Goal: Task Accomplishment & Management: Manage account settings

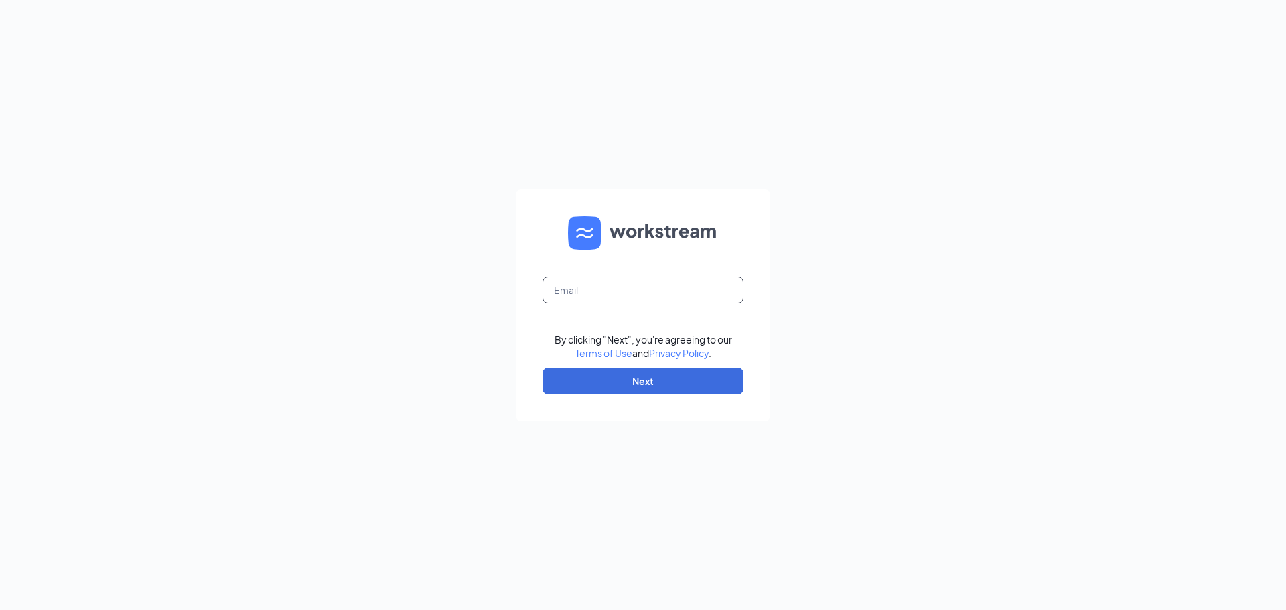
click at [652, 290] on input "text" at bounding box center [643, 290] width 201 height 27
type input "blakeboyer@bleedblue.net"
click at [641, 376] on button "Next" at bounding box center [643, 381] width 201 height 27
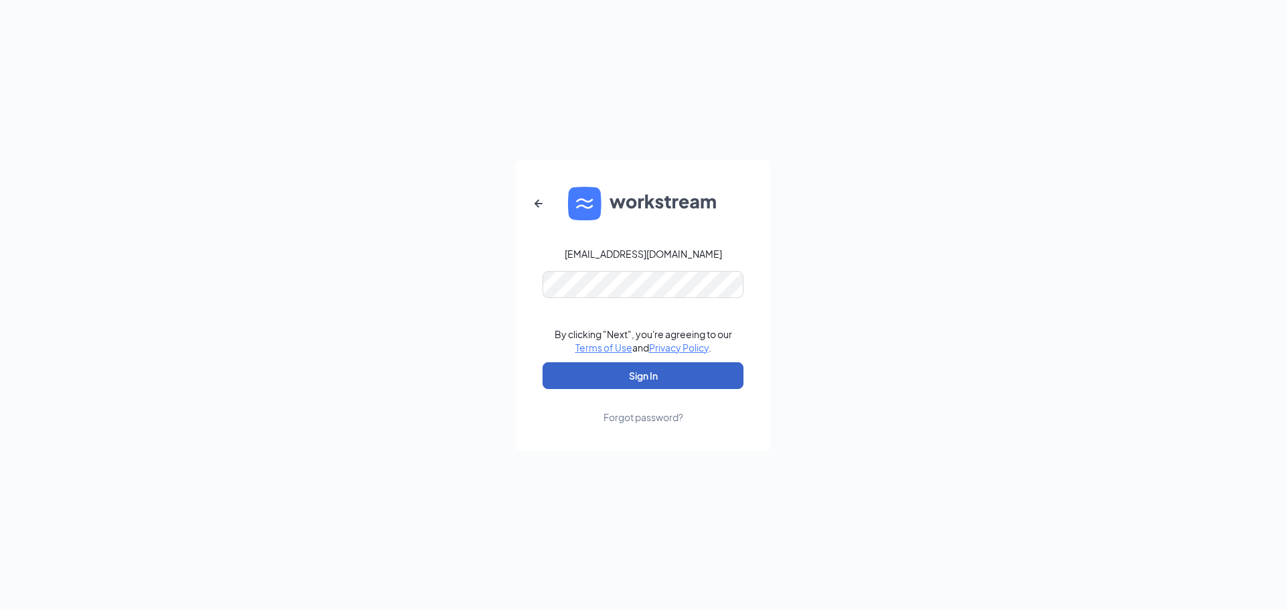
click at [632, 378] on button "Sign In" at bounding box center [643, 375] width 201 height 27
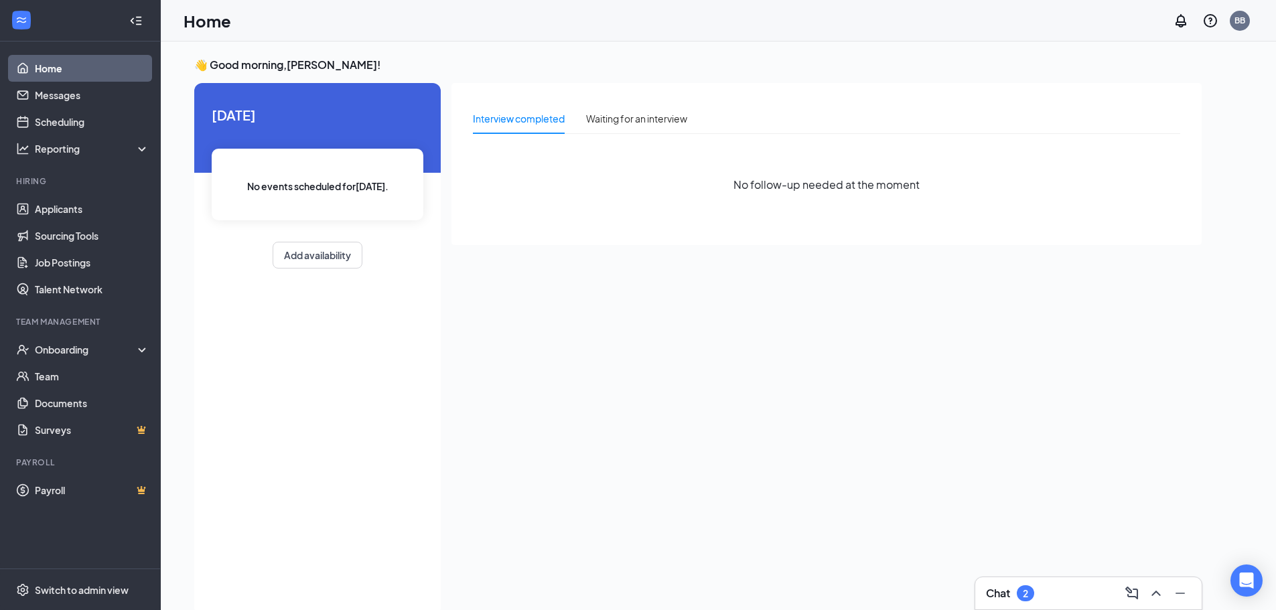
click at [1039, 603] on div "Chat 2" at bounding box center [1088, 593] width 205 height 21
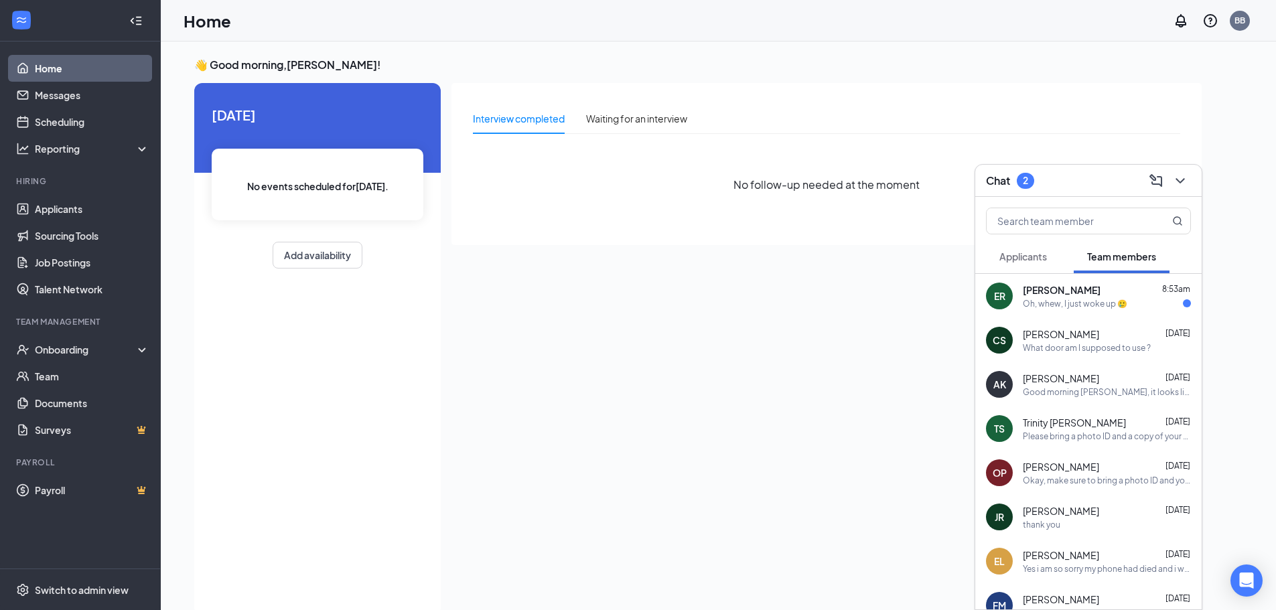
click at [1074, 308] on div "Oh, whew, I just woke up 🥲" at bounding box center [1075, 303] width 104 height 11
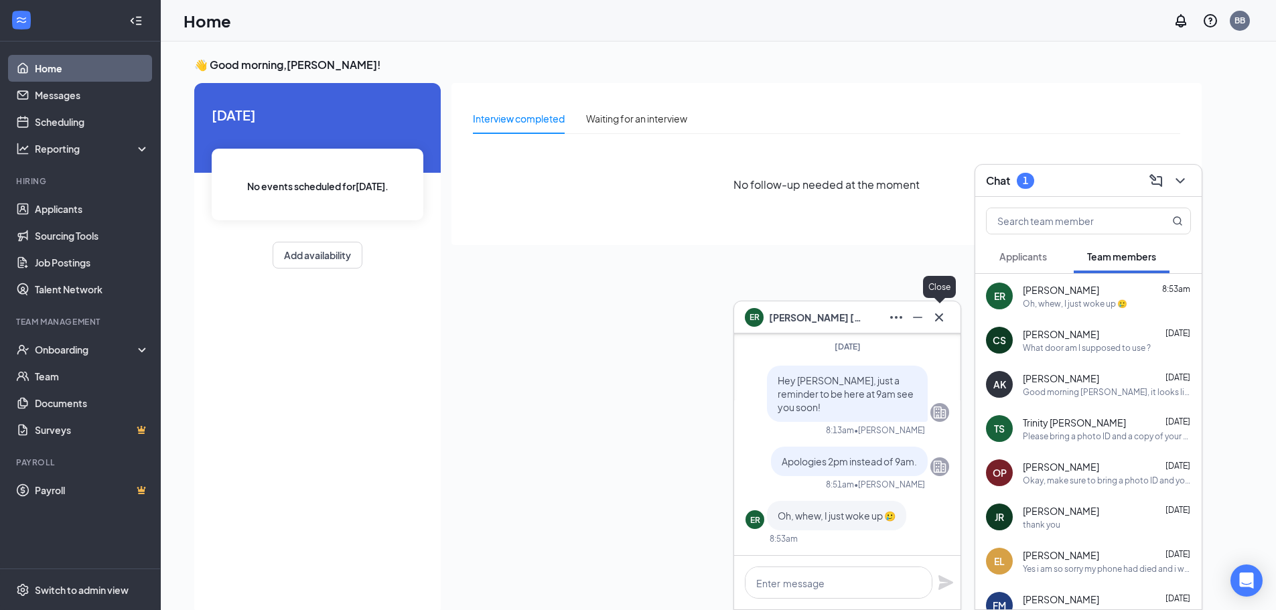
click at [940, 320] on icon "Cross" at bounding box center [939, 317] width 16 height 16
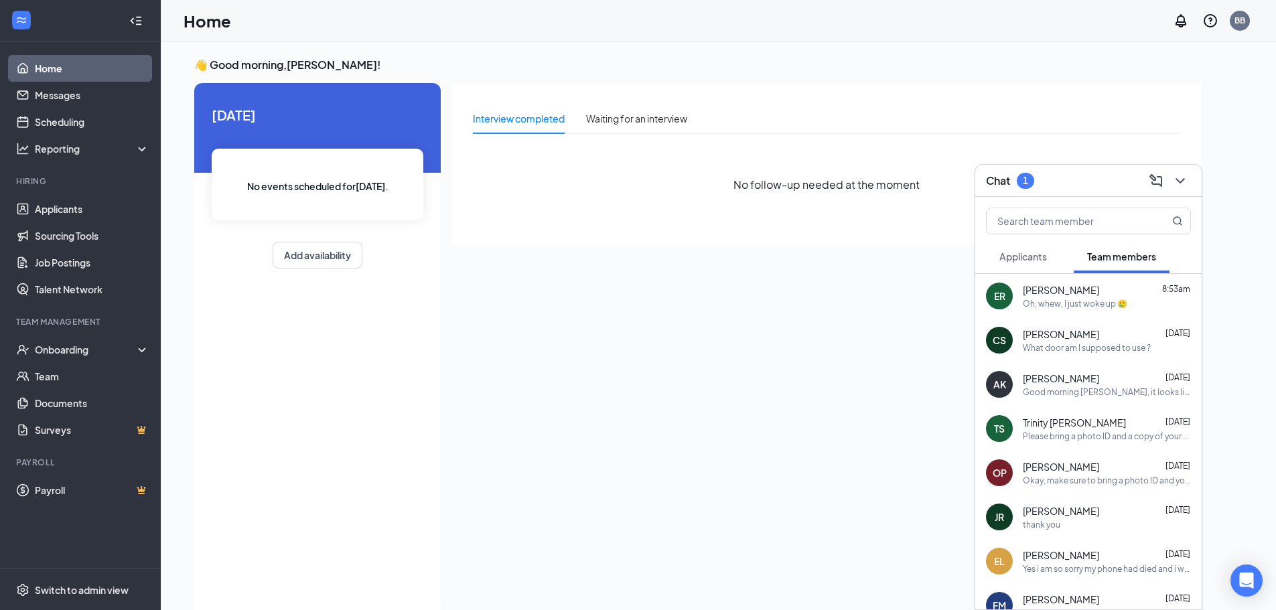
click at [1031, 262] on span "Applicants" at bounding box center [1023, 257] width 48 height 12
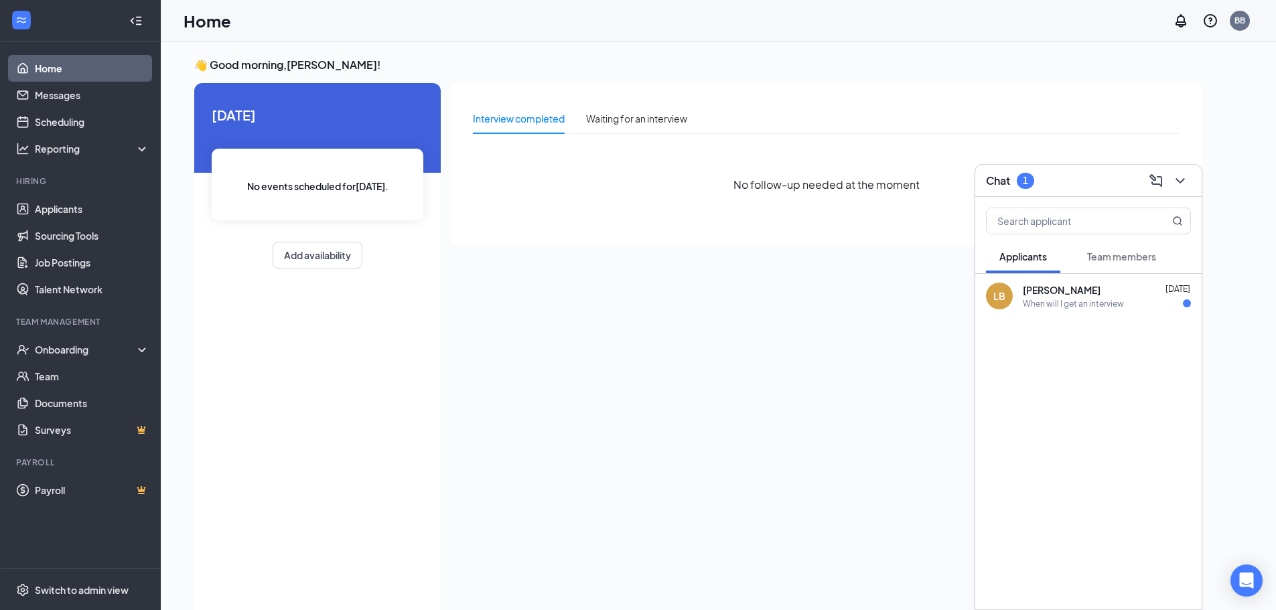
click at [1072, 303] on div "When will I get an interview" at bounding box center [1073, 303] width 101 height 11
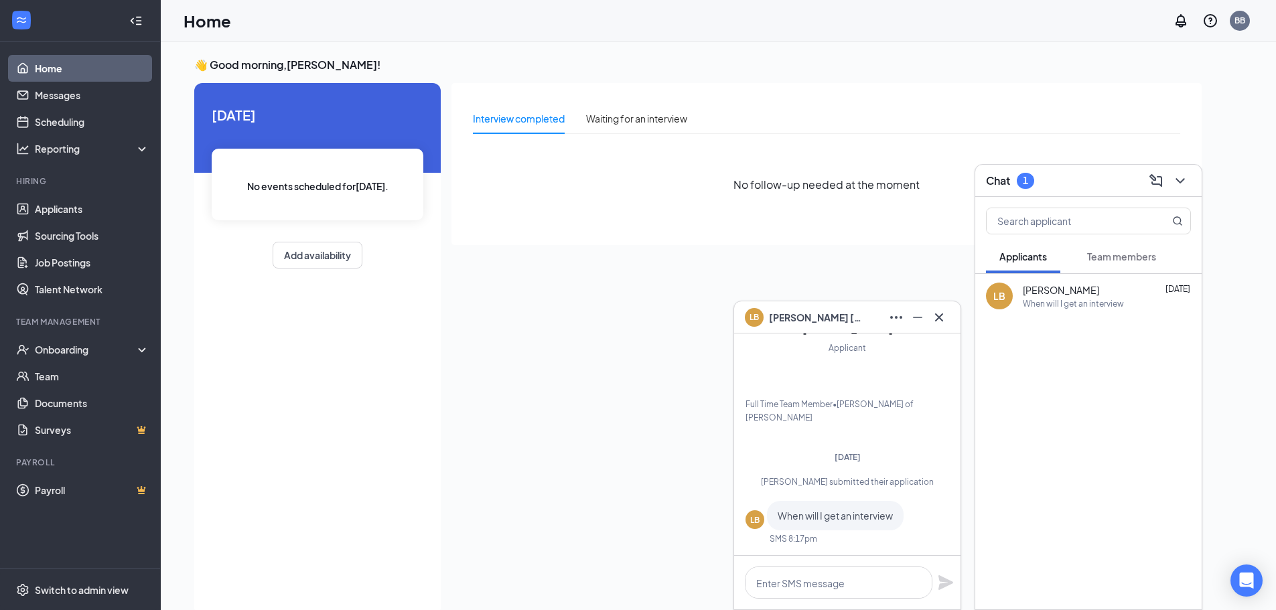
click at [1109, 261] on span "Team members" at bounding box center [1121, 257] width 69 height 12
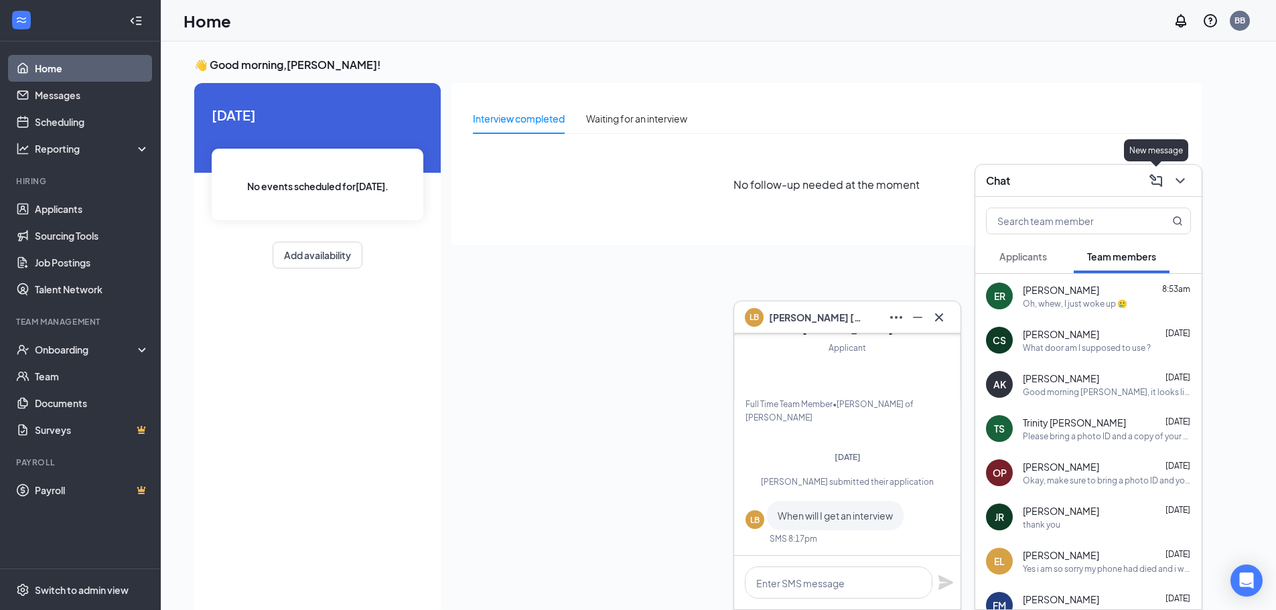
click at [1112, 179] on div "Chat" at bounding box center [1088, 180] width 205 height 21
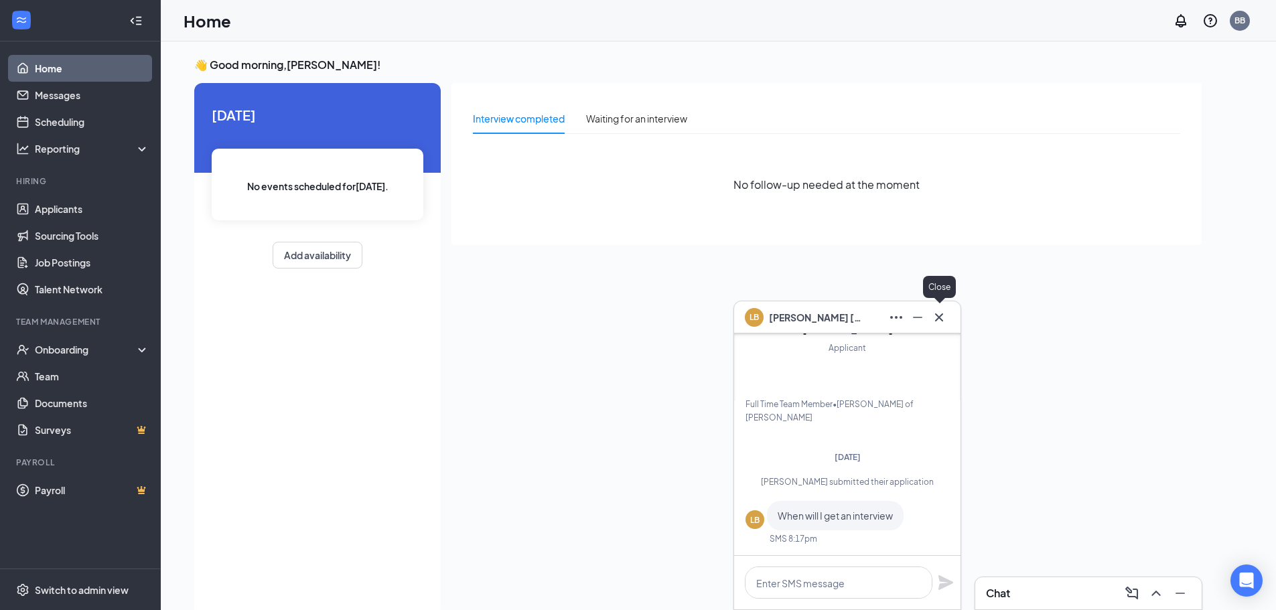
click at [941, 325] on icon "Cross" at bounding box center [939, 317] width 16 height 16
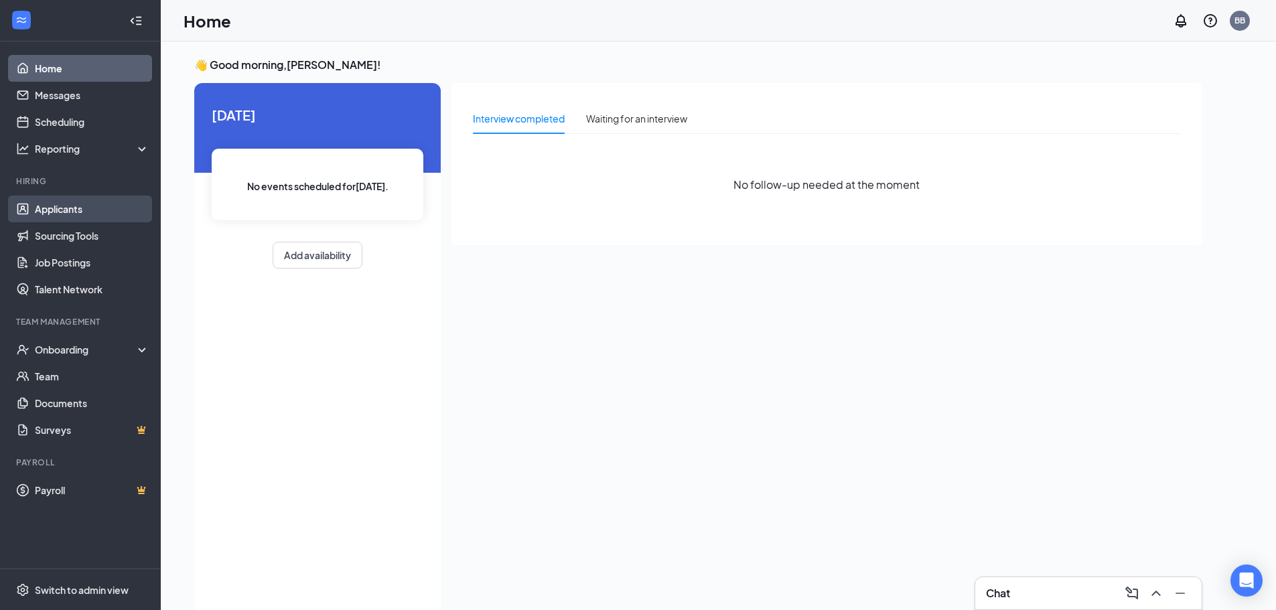
click at [84, 218] on link "Applicants" at bounding box center [92, 209] width 115 height 27
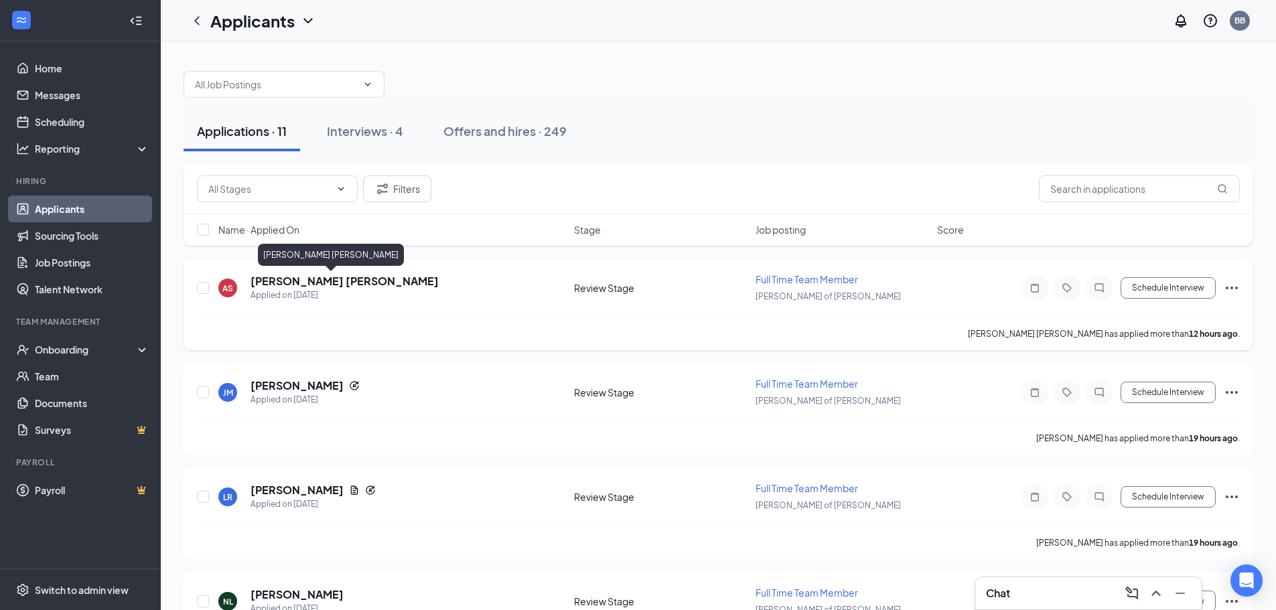
click at [326, 284] on h5 "[PERSON_NAME] [PERSON_NAME]" at bounding box center [345, 281] width 188 height 15
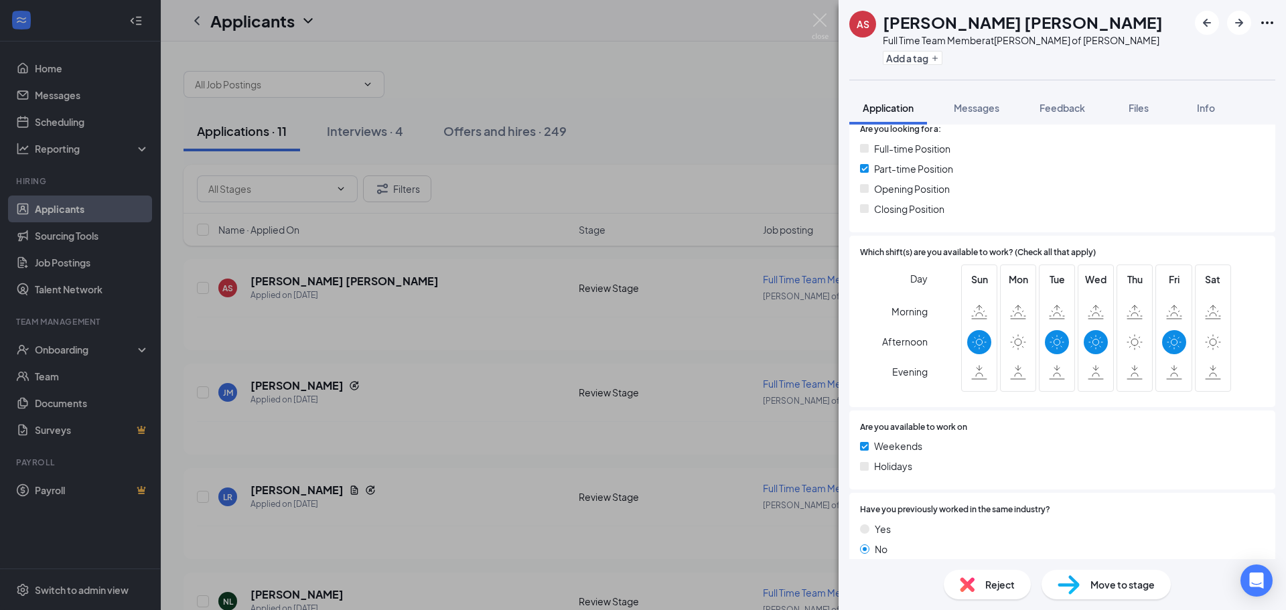
scroll to position [411, 0]
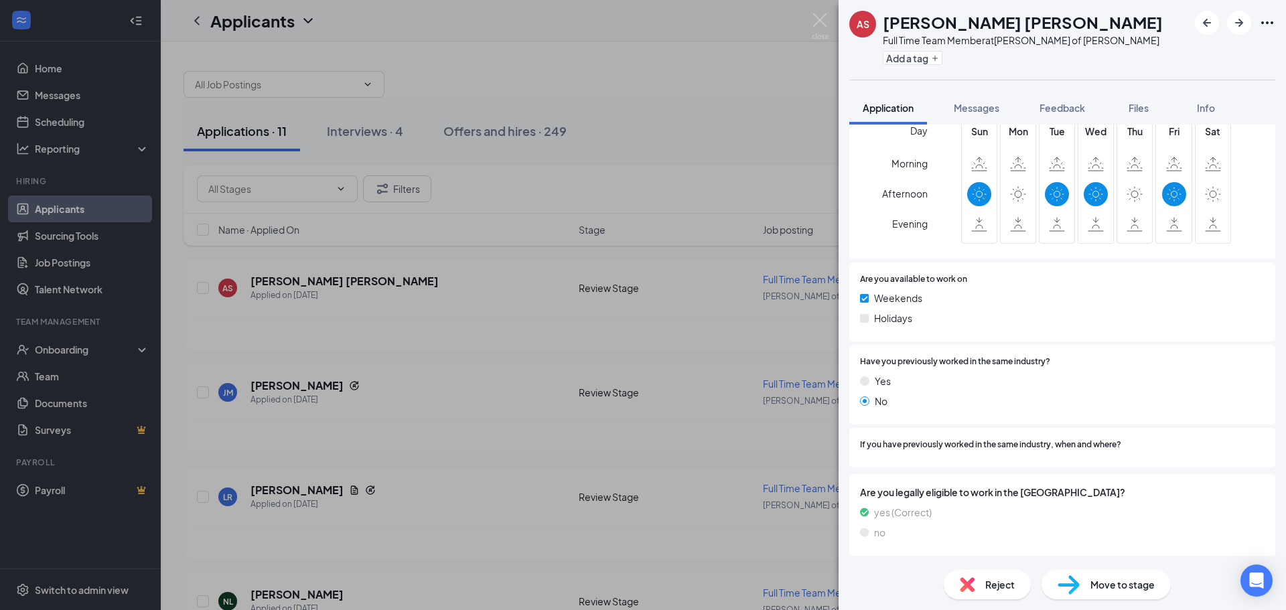
click at [989, 583] on span "Reject" at bounding box center [999, 584] width 29 height 15
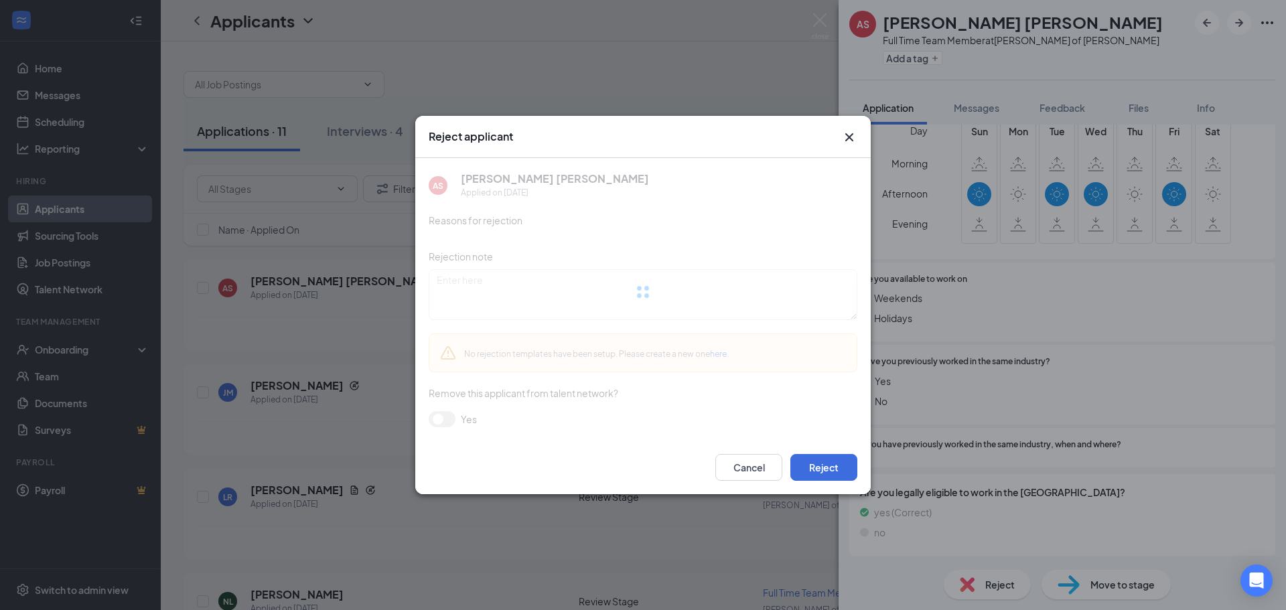
scroll to position [515, 0]
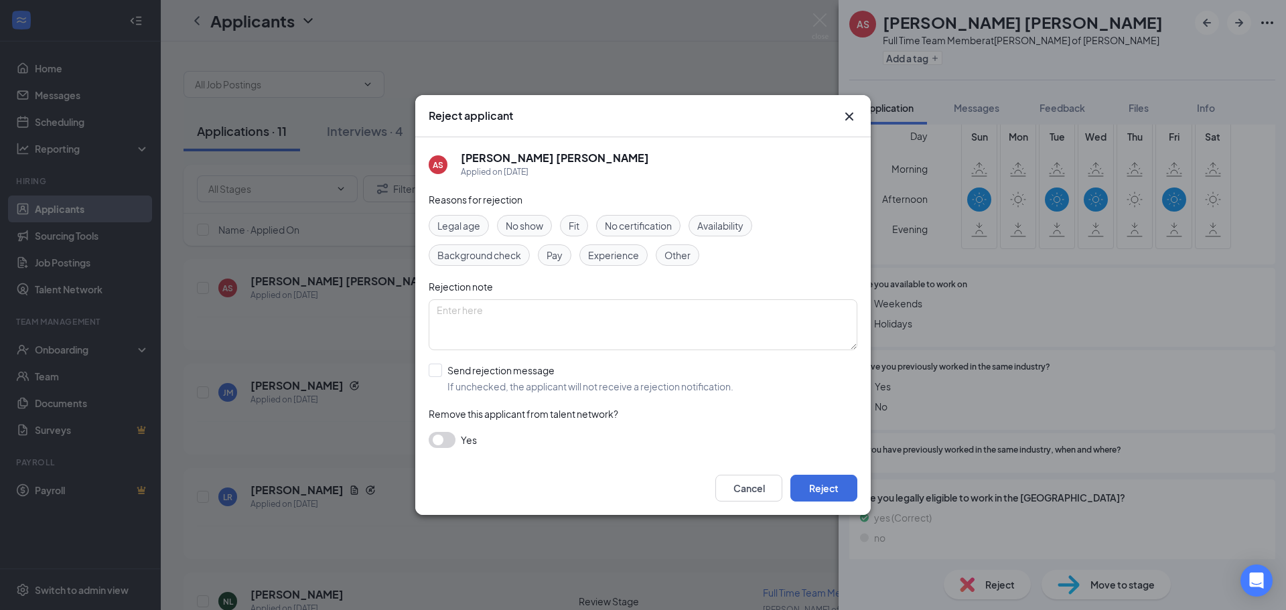
click at [718, 224] on span "Availability" at bounding box center [720, 225] width 46 height 15
click at [527, 379] on input "Send rejection message If unchecked, the applicant will not receive a rejection…" at bounding box center [581, 378] width 305 height 29
checkbox input "true"
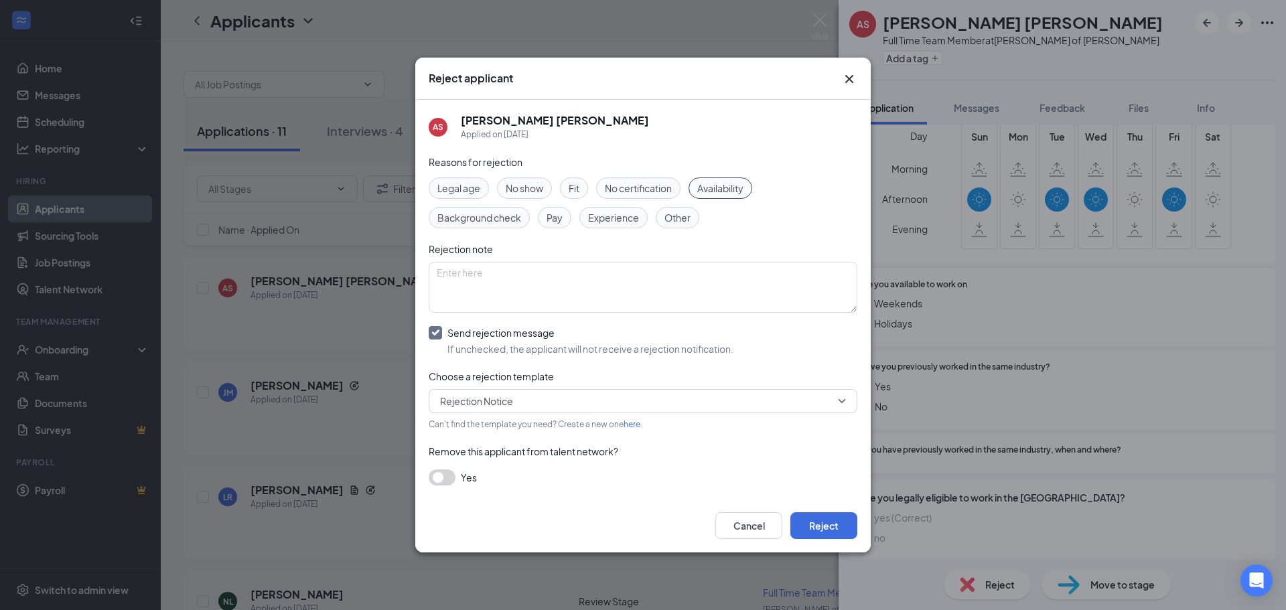
click at [864, 537] on div "Cancel Reject" at bounding box center [642, 526] width 455 height 54
click at [828, 531] on button "Reject" at bounding box center [823, 525] width 67 height 27
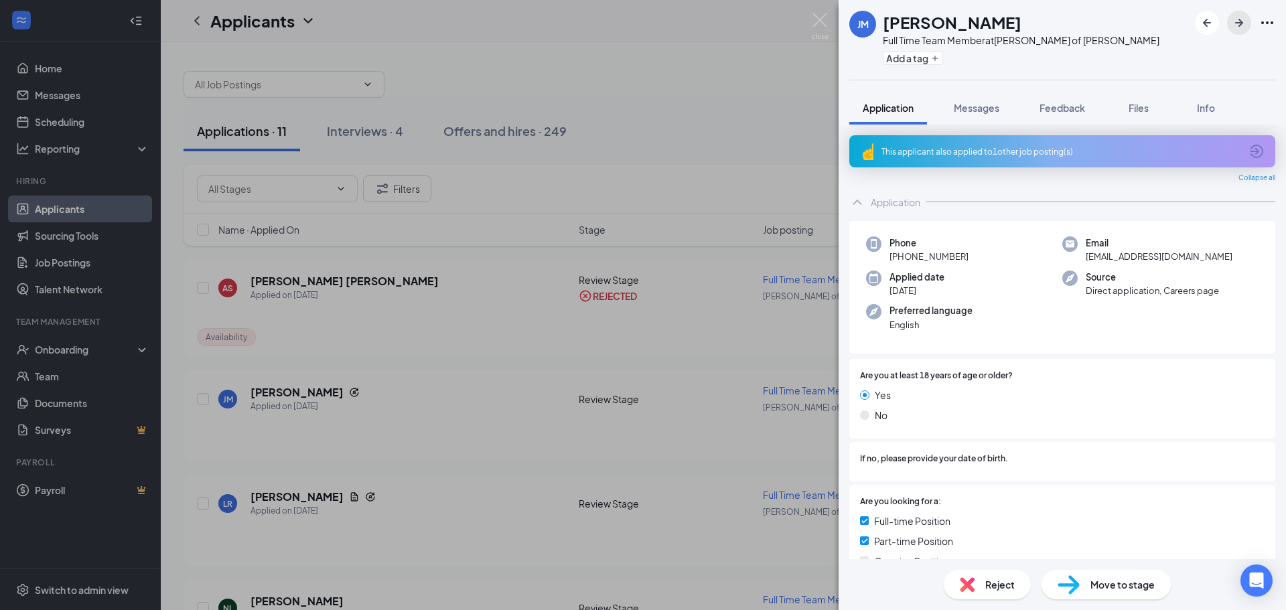
click at [1241, 18] on icon "ArrowRight" at bounding box center [1239, 23] width 16 height 16
click at [1232, 23] on icon "ArrowRight" at bounding box center [1239, 23] width 16 height 16
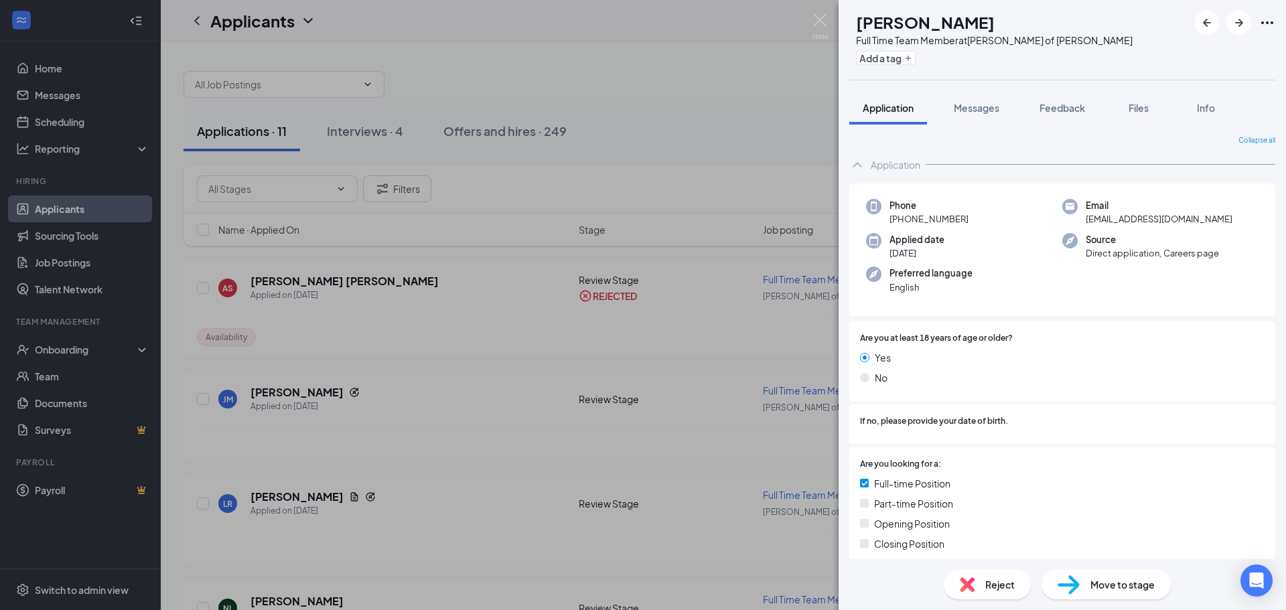
click at [829, 19] on div "NL [PERSON_NAME] Full Time Team Member at [PERSON_NAME] of [PERSON_NAME] Add a …" at bounding box center [643, 305] width 1286 height 610
click at [825, 19] on img at bounding box center [820, 26] width 17 height 26
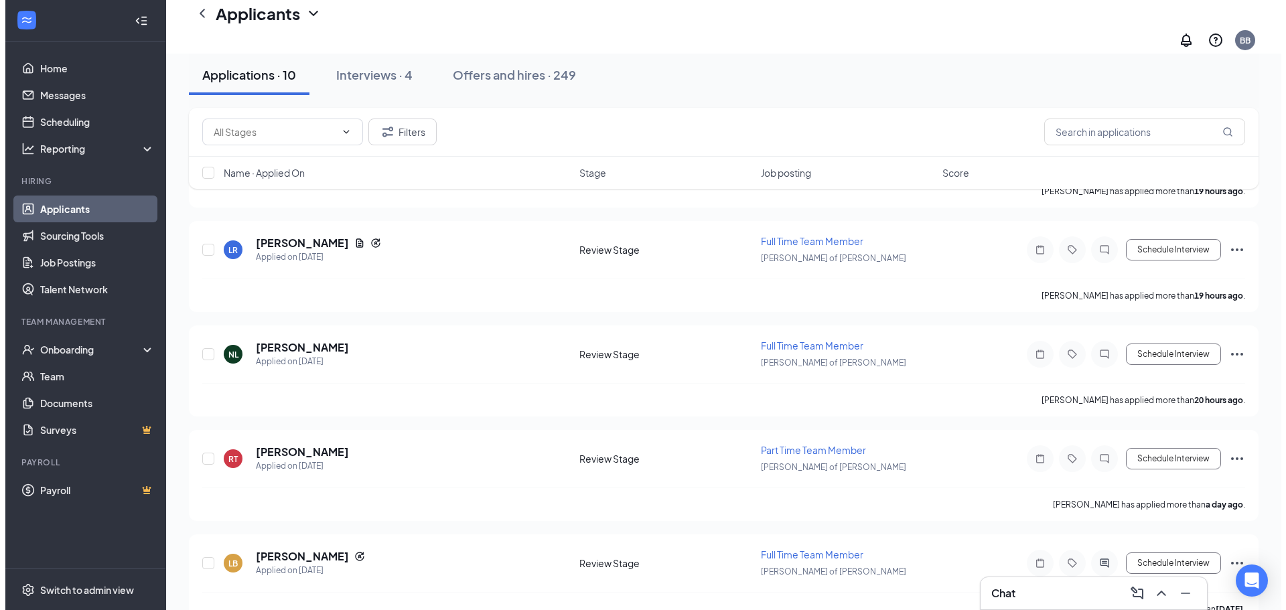
scroll to position [173, 0]
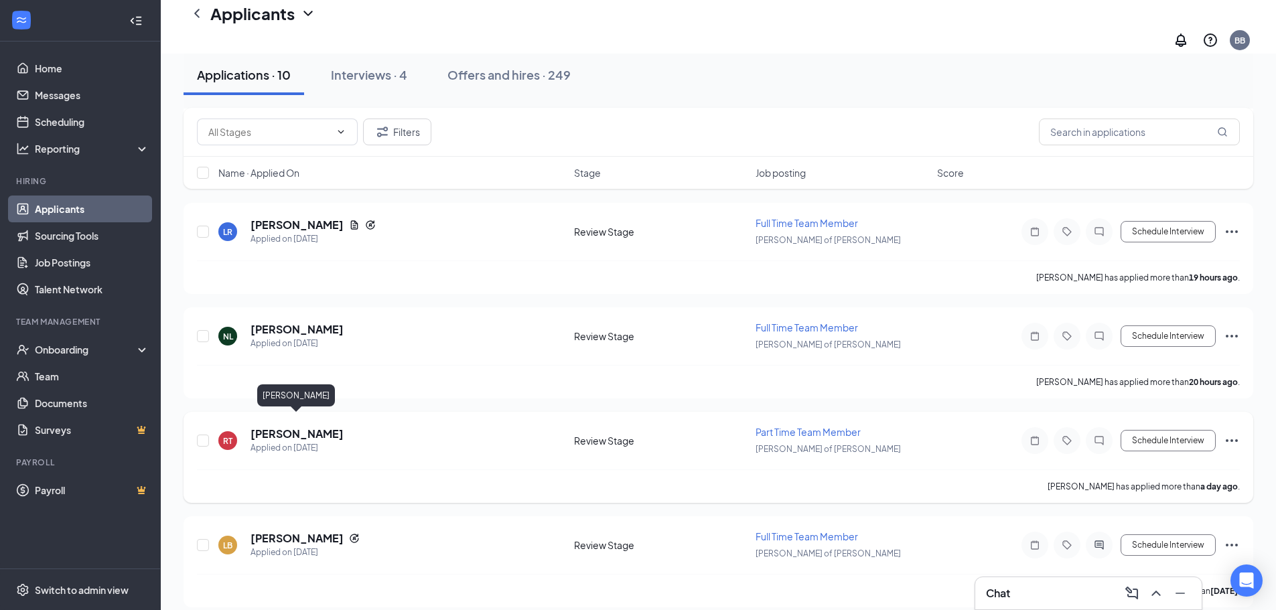
click at [314, 427] on h5 "[PERSON_NAME]" at bounding box center [297, 434] width 93 height 15
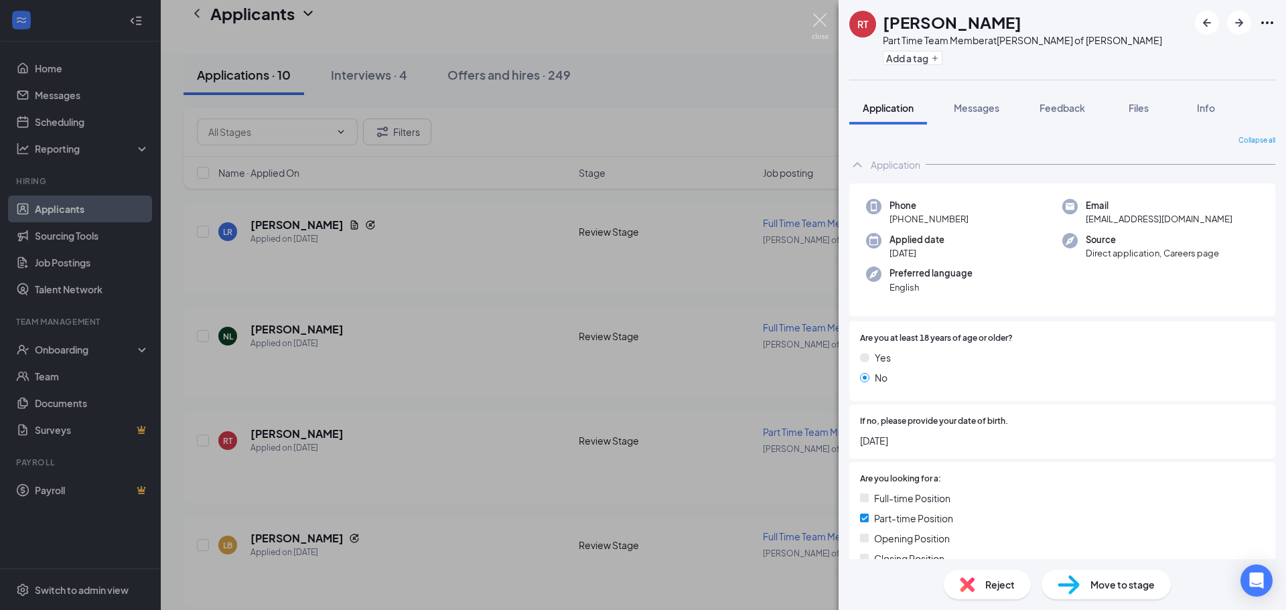
click at [816, 15] on img at bounding box center [820, 26] width 17 height 26
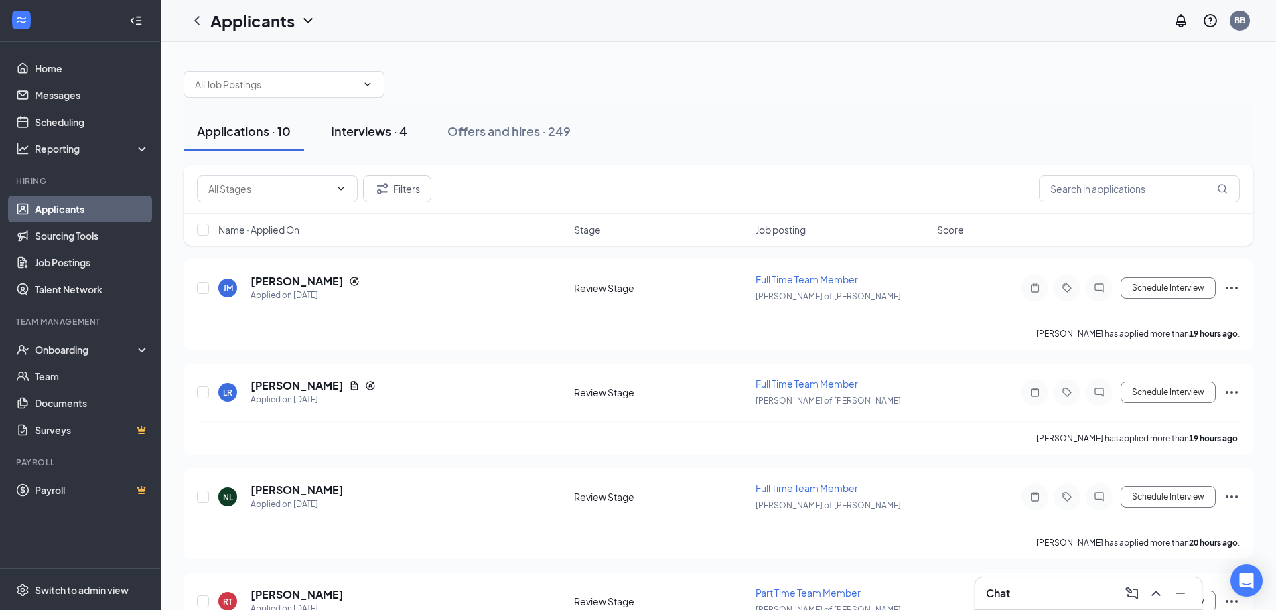
click at [391, 123] on div "Interviews · 4" at bounding box center [369, 131] width 76 height 17
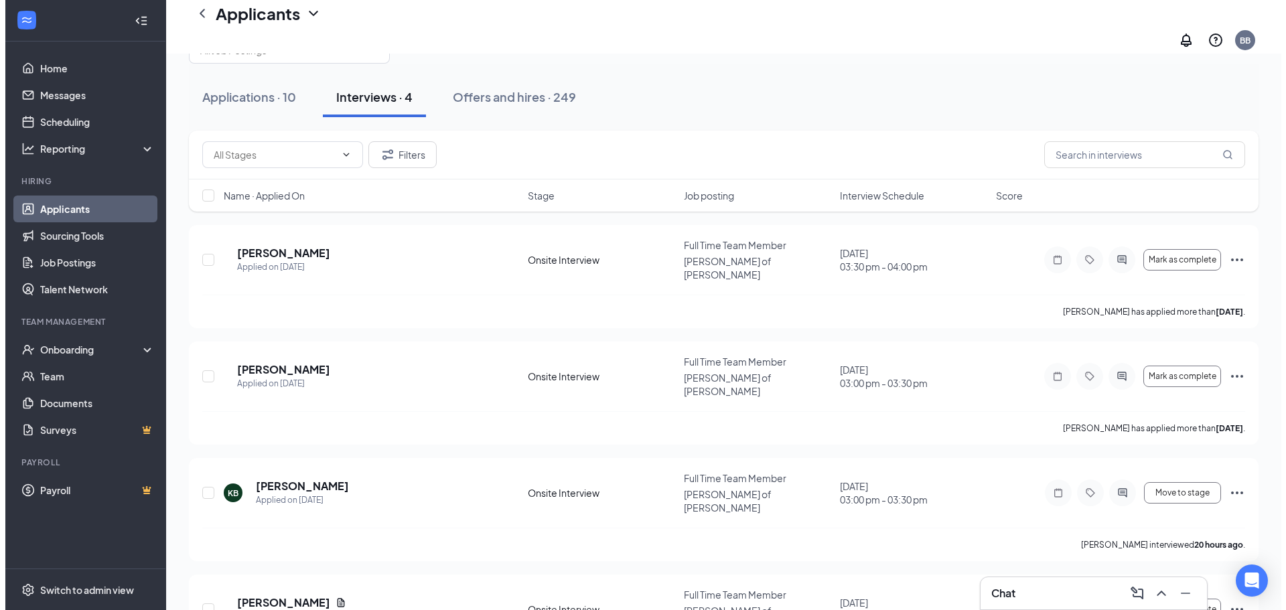
scroll to position [59, 0]
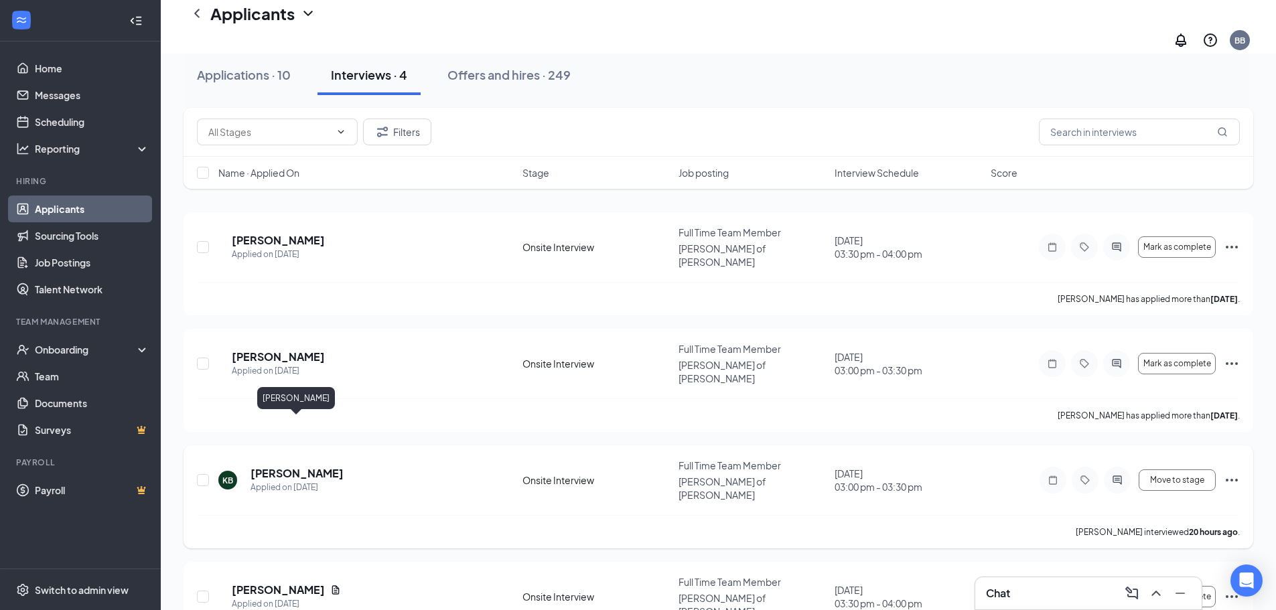
click at [313, 466] on h5 "[PERSON_NAME]" at bounding box center [297, 473] width 93 height 15
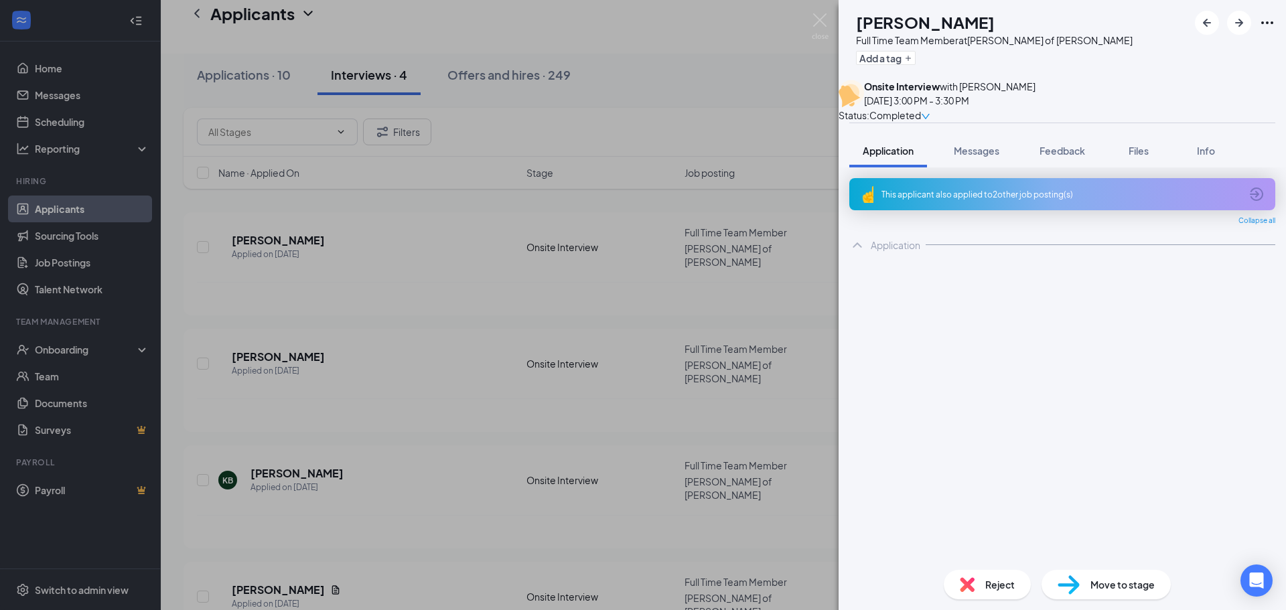
click at [975, 584] on div "Reject" at bounding box center [987, 584] width 87 height 29
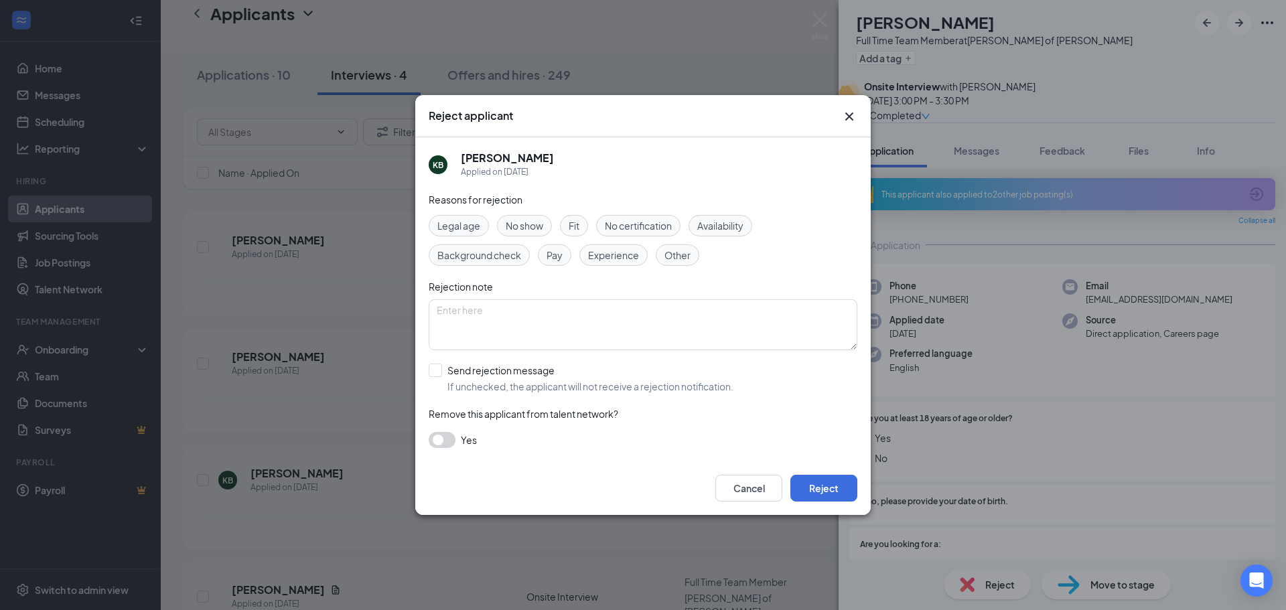
drag, startPoint x: 528, startPoint y: 377, endPoint x: 578, endPoint y: 386, distance: 50.4
click at [528, 376] on input "Send rejection message If unchecked, the applicant will not receive a rejection…" at bounding box center [581, 378] width 305 height 29
checkbox input "true"
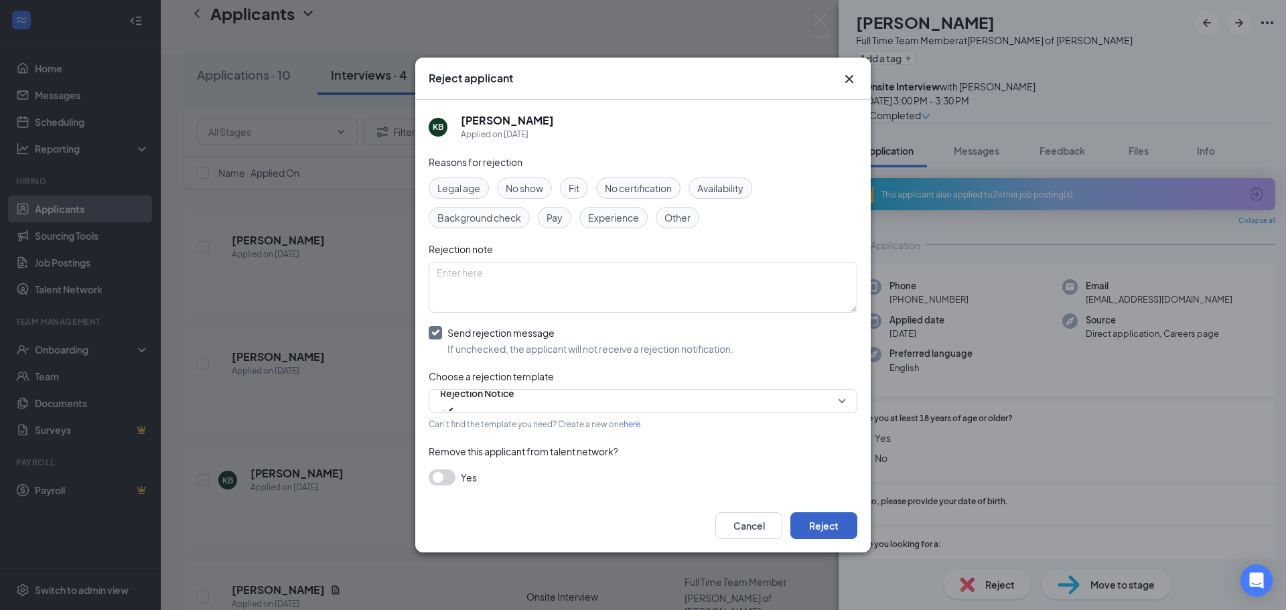
click at [829, 532] on button "Reject" at bounding box center [823, 525] width 67 height 27
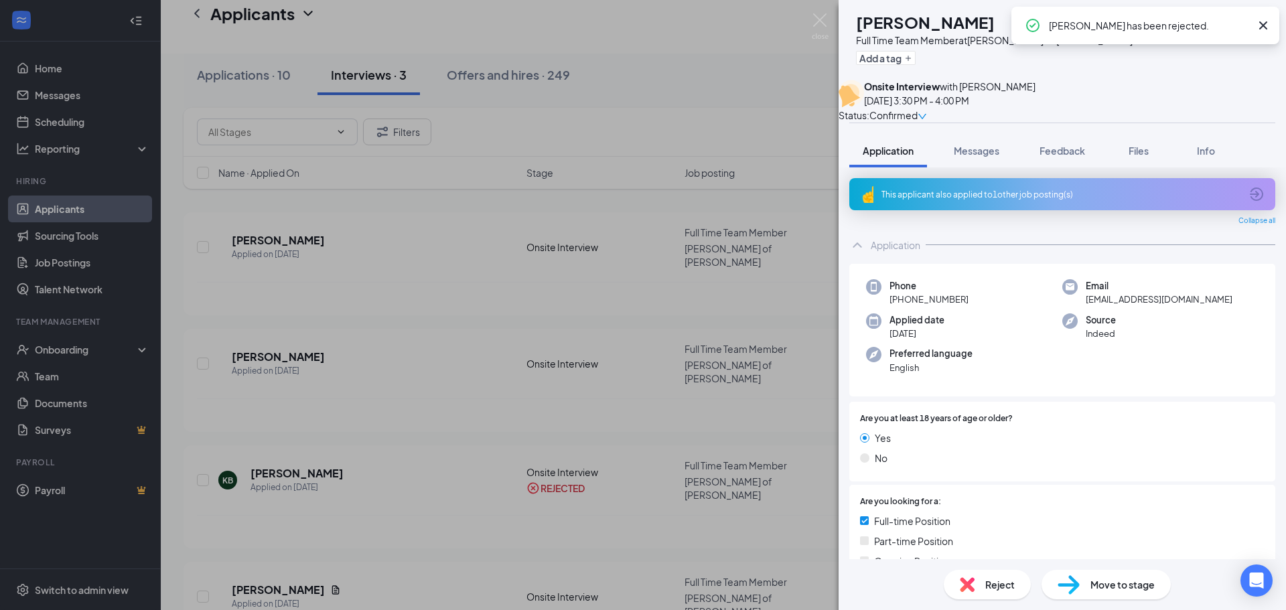
click at [981, 581] on div "Reject" at bounding box center [987, 584] width 87 height 29
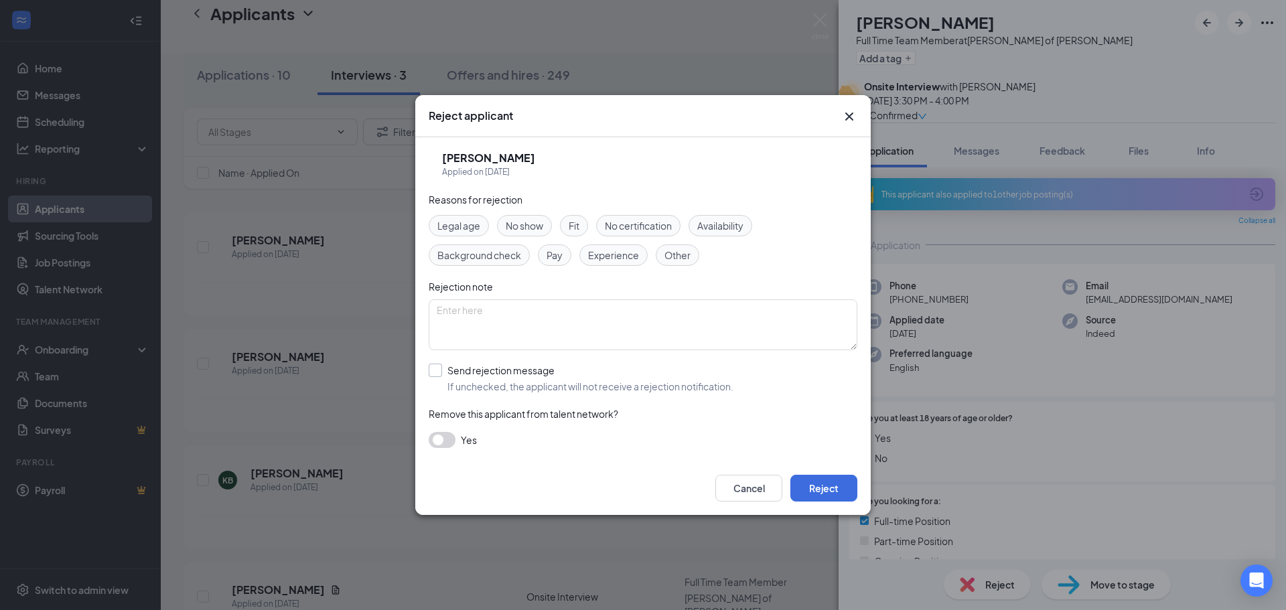
drag, startPoint x: 470, startPoint y: 366, endPoint x: 683, endPoint y: 413, distance: 218.1
click at [471, 366] on input "Send rejection message If unchecked, the applicant will not receive a rejection…" at bounding box center [581, 378] width 305 height 29
checkbox input "true"
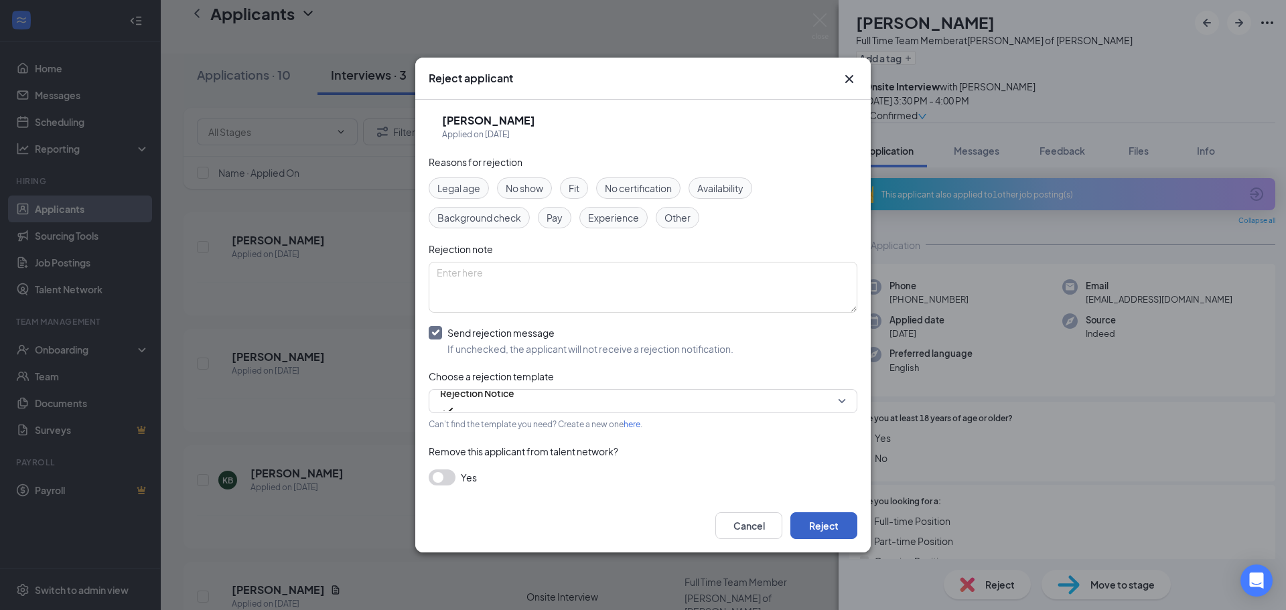
click at [843, 516] on button "Reject" at bounding box center [823, 525] width 67 height 27
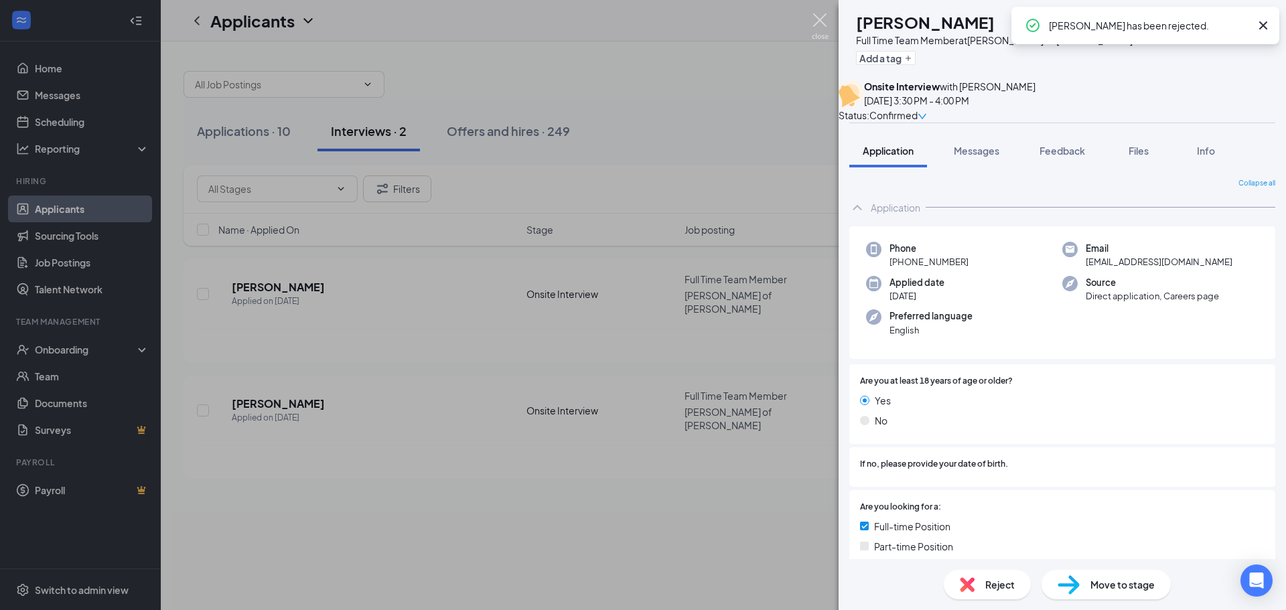
click at [824, 23] on img at bounding box center [820, 26] width 17 height 26
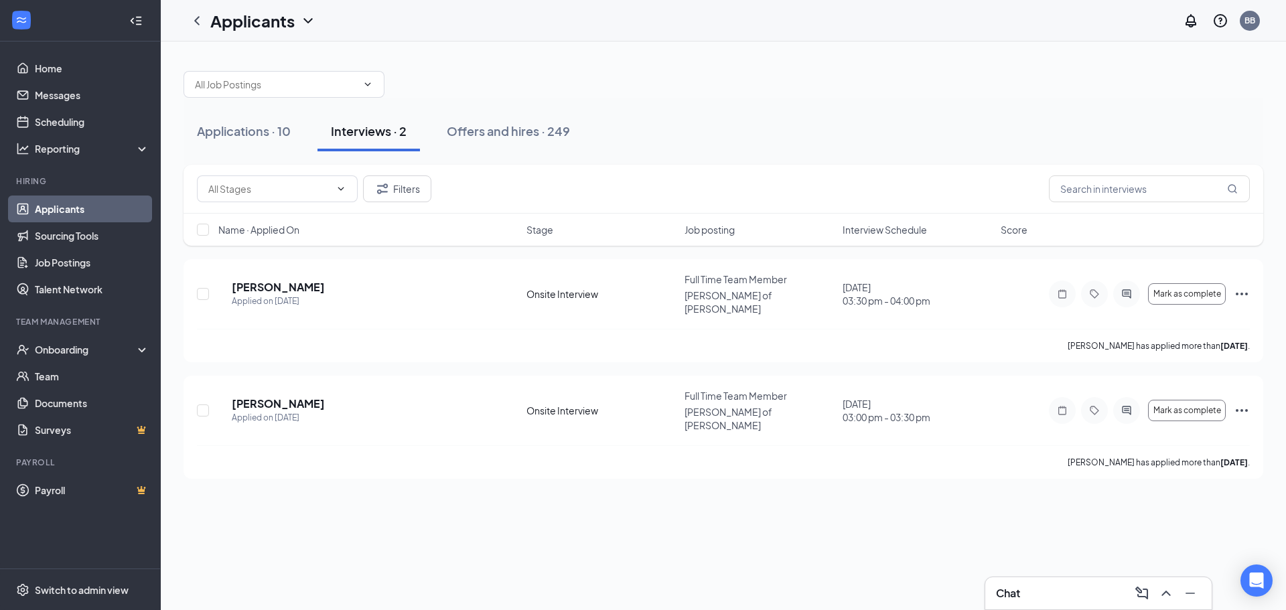
click at [945, 40] on div "Applicants BB" at bounding box center [723, 21] width 1125 height 42
click at [940, 45] on div "Applications · 10 Interviews · 2 Offers and hires · 249 Filters Name · Applied …" at bounding box center [723, 268] width 1125 height 453
click at [279, 132] on div "Applications · 10" at bounding box center [244, 131] width 94 height 17
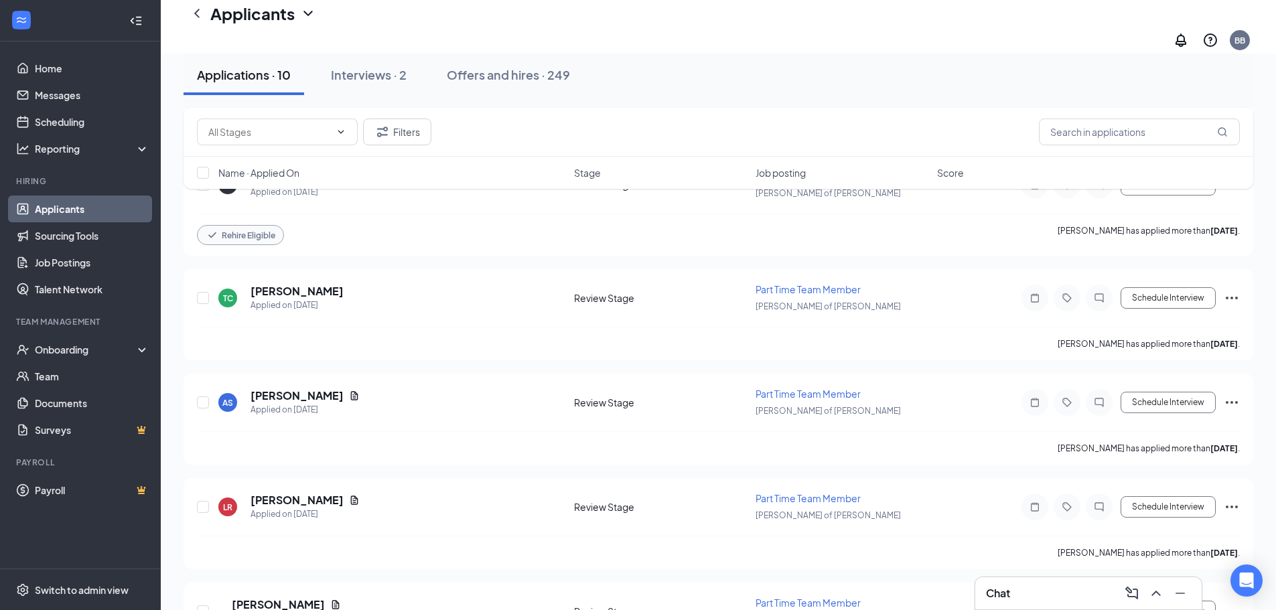
scroll to position [705, 0]
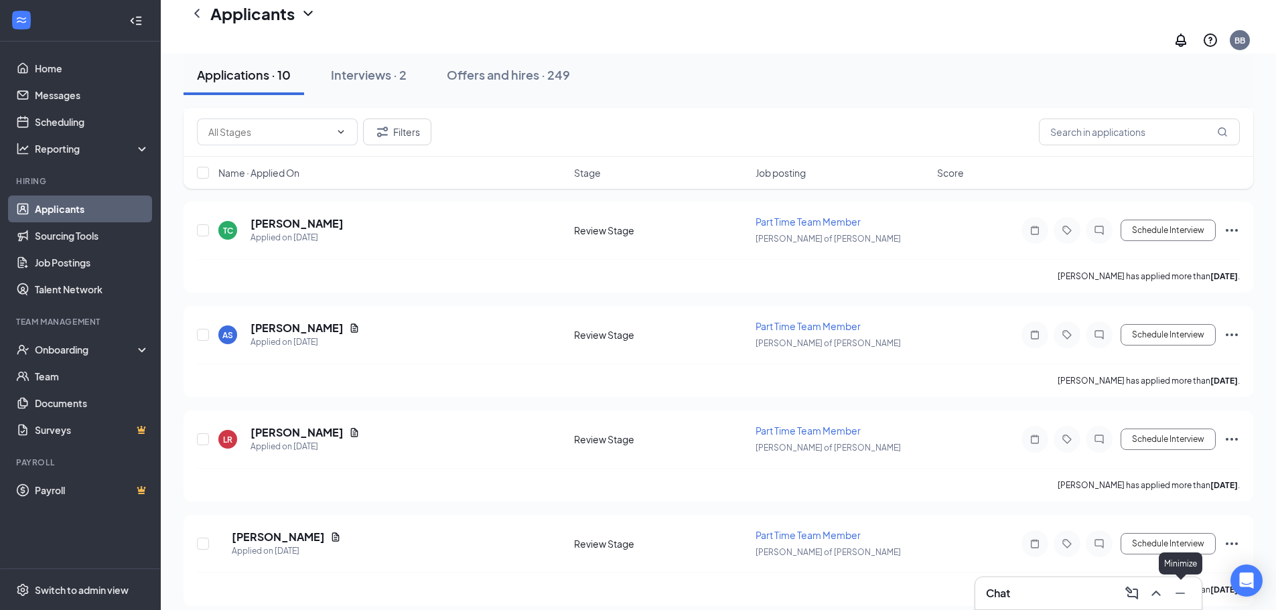
click at [1181, 599] on icon "Minimize" at bounding box center [1180, 593] width 16 height 16
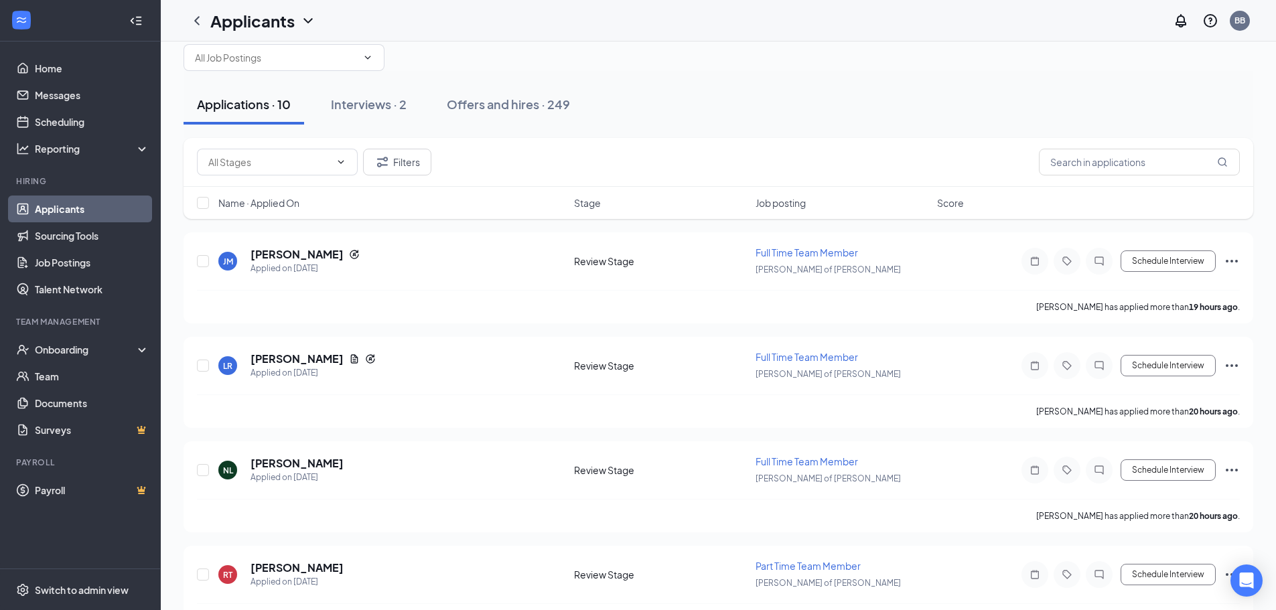
scroll to position [0, 0]
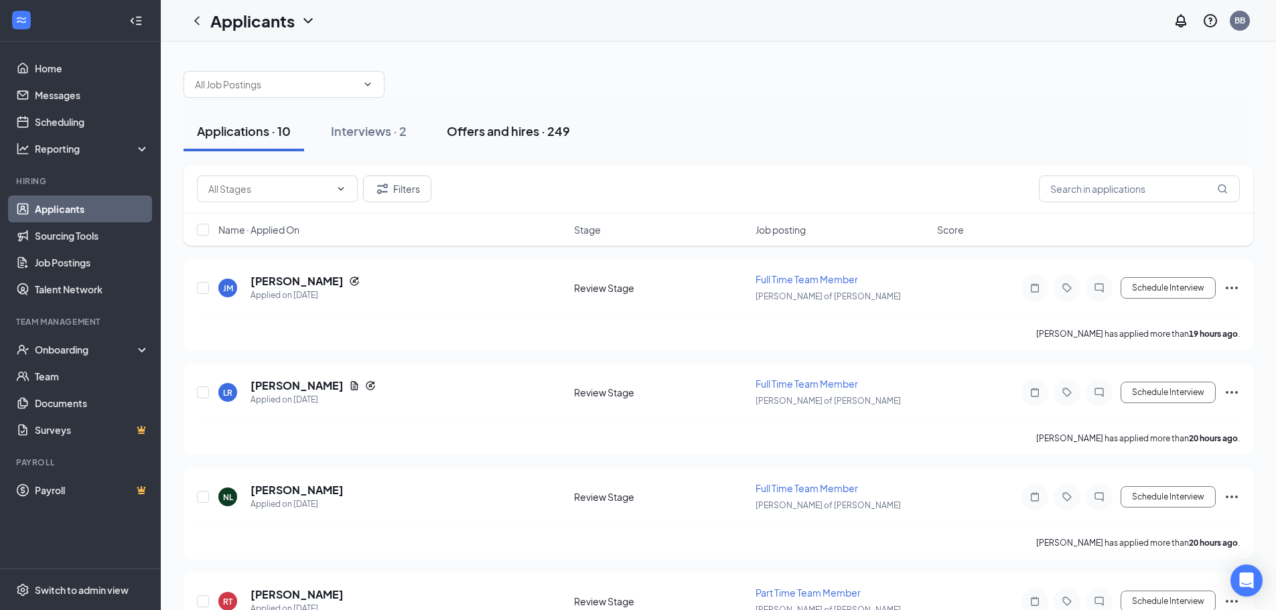
click at [498, 131] on div "Offers and hires · 249" at bounding box center [508, 131] width 123 height 17
